Goal: Task Accomplishment & Management: Manage account settings

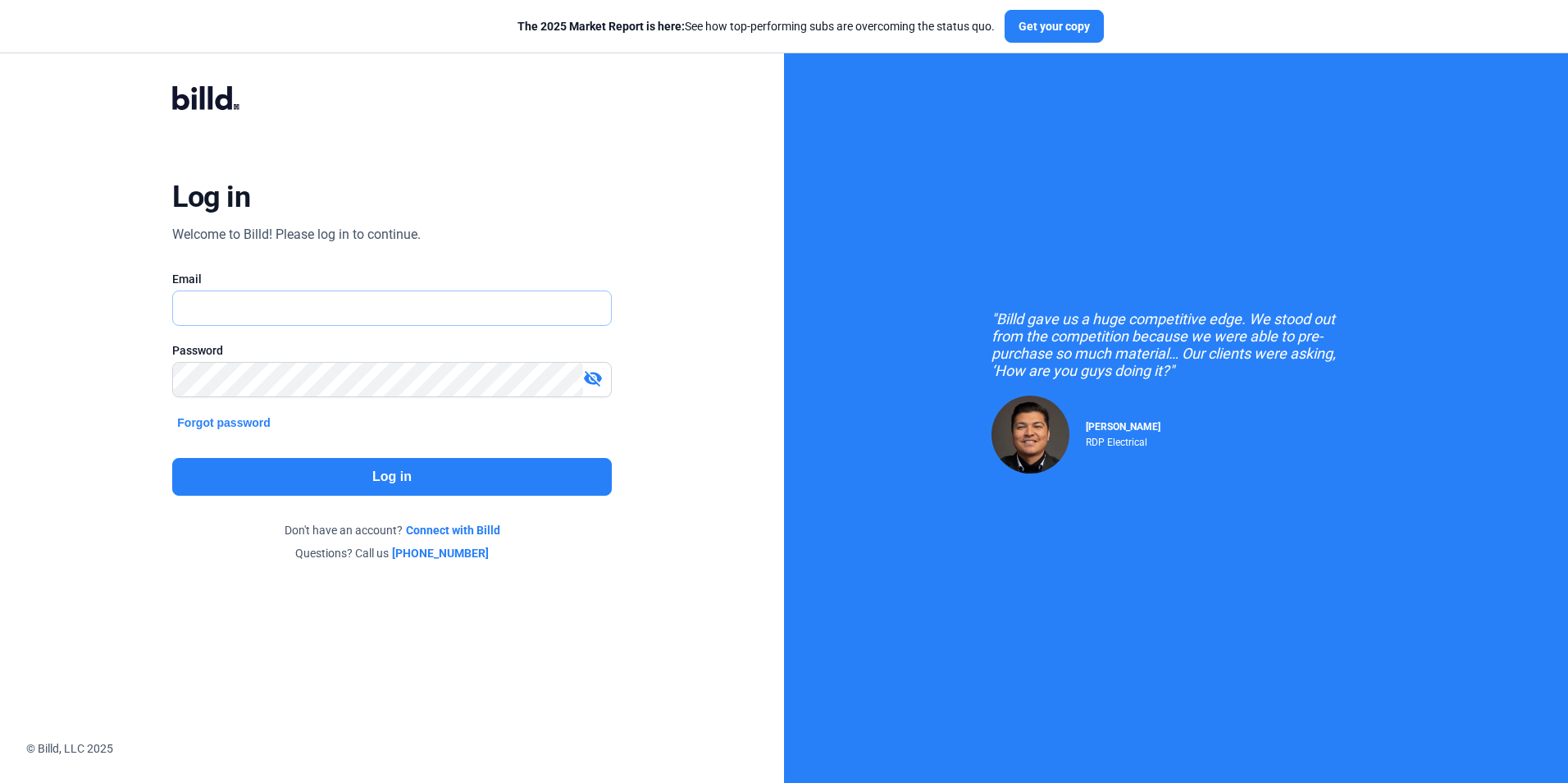
type input "[EMAIL_ADDRESS][DOMAIN_NAME]"
click at [404, 485] on button "Log in" at bounding box center [392, 476] width 439 height 38
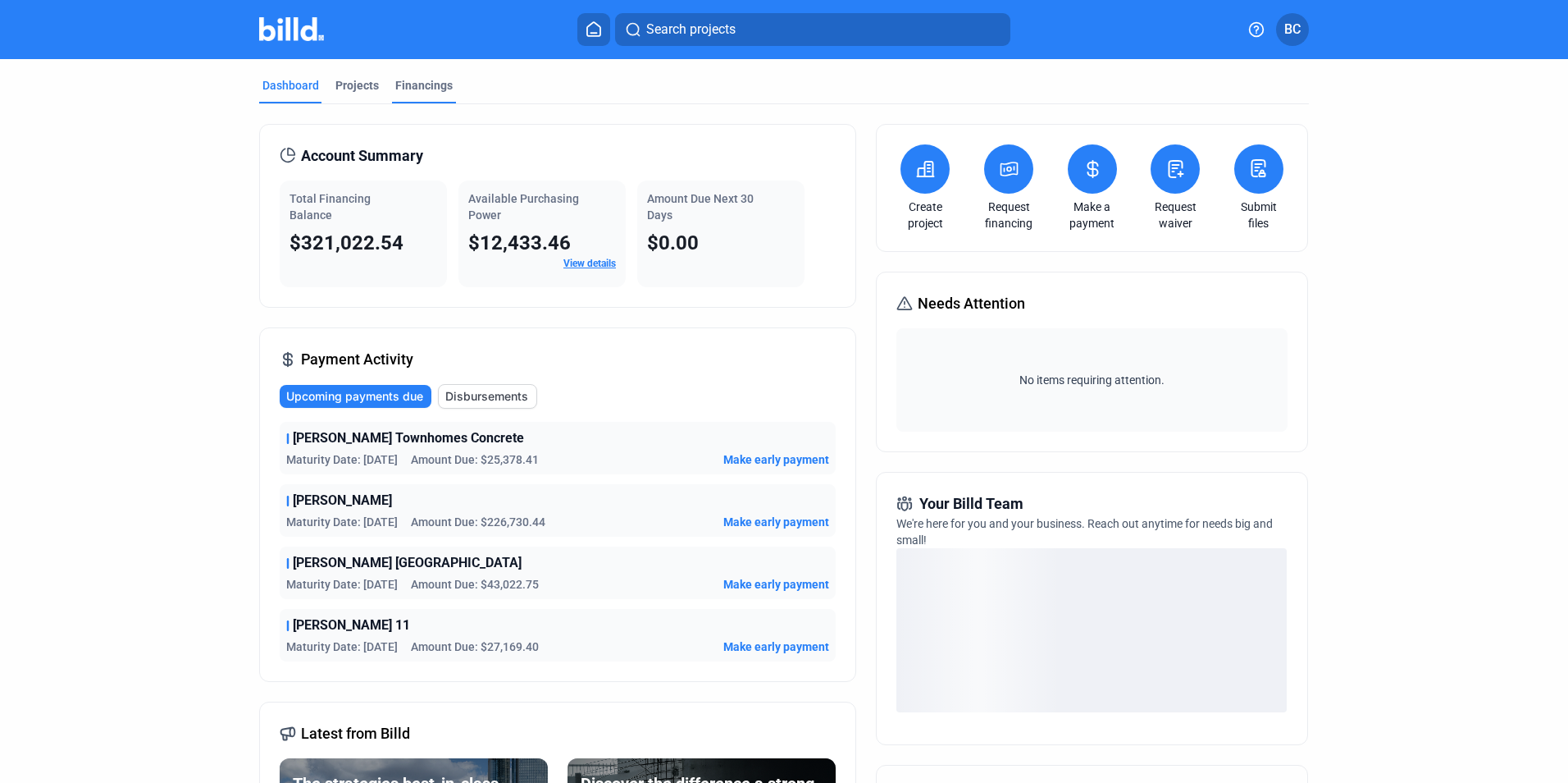
click at [412, 84] on div "Financings" at bounding box center [424, 85] width 58 height 16
